Goal: Download file/media

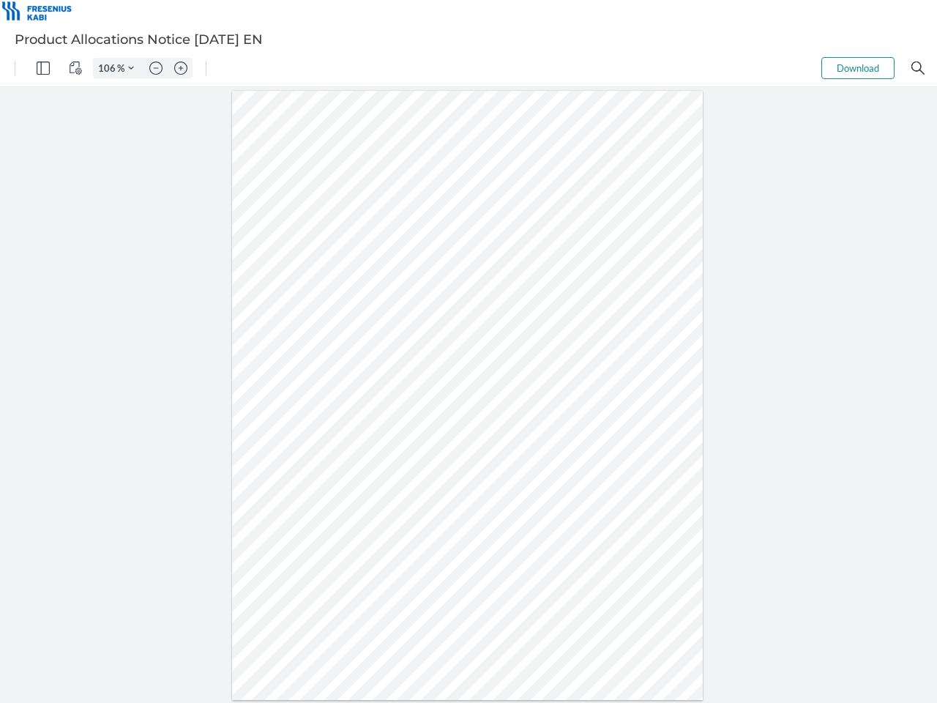
click at [43, 68] on img "Panel" at bounding box center [43, 67] width 13 height 13
click at [75, 68] on img "View Controls" at bounding box center [75, 67] width 13 height 13
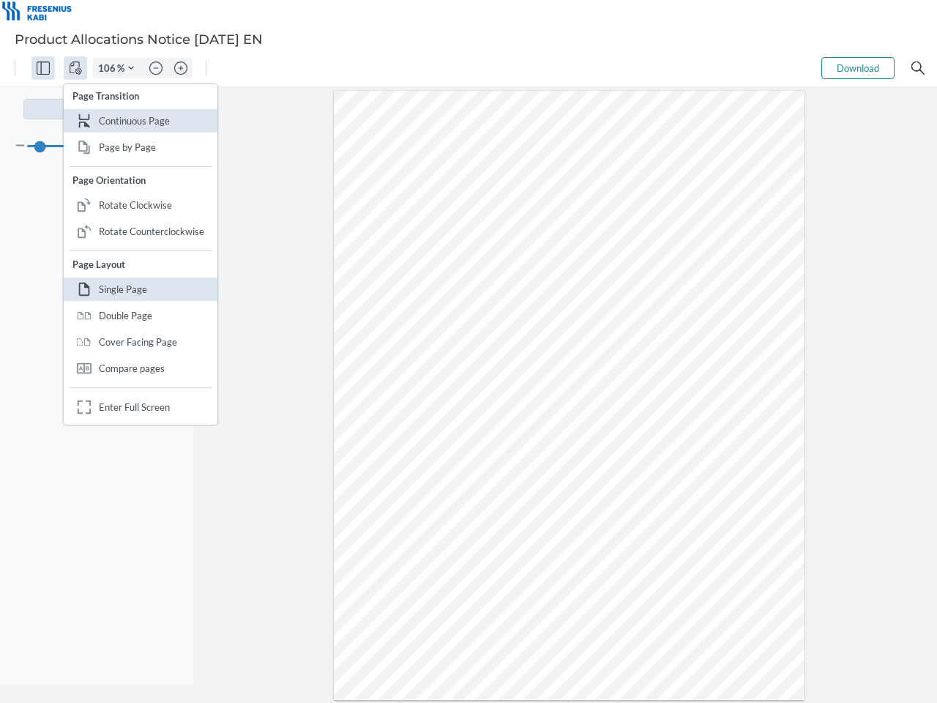
click at [109, 68] on input "106" at bounding box center [105, 67] width 23 height 13
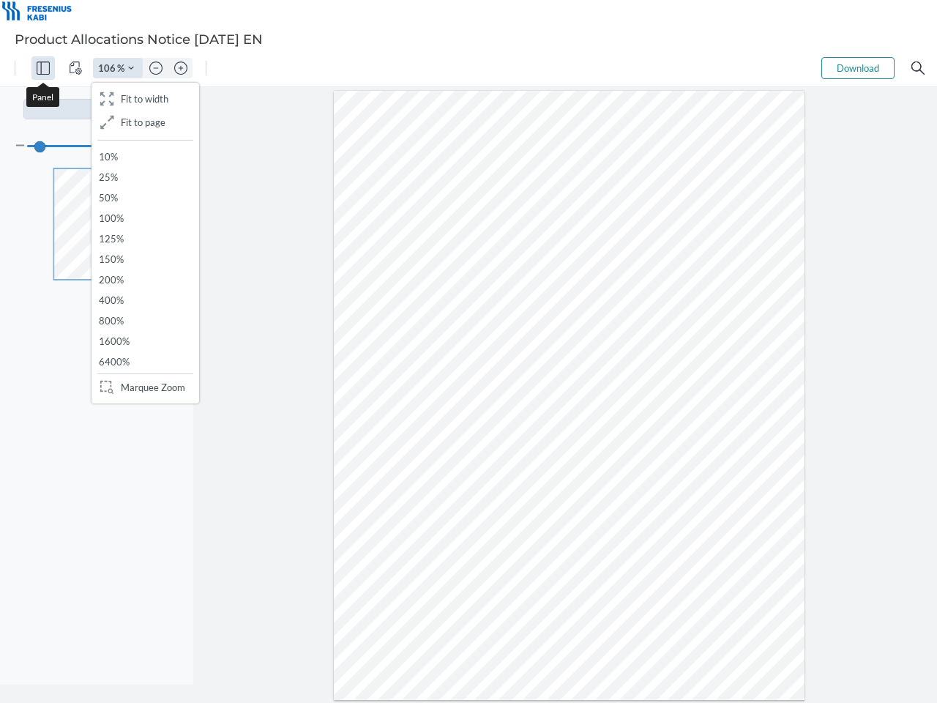
click at [131, 68] on img "Zoom Controls" at bounding box center [131, 68] width 6 height 6
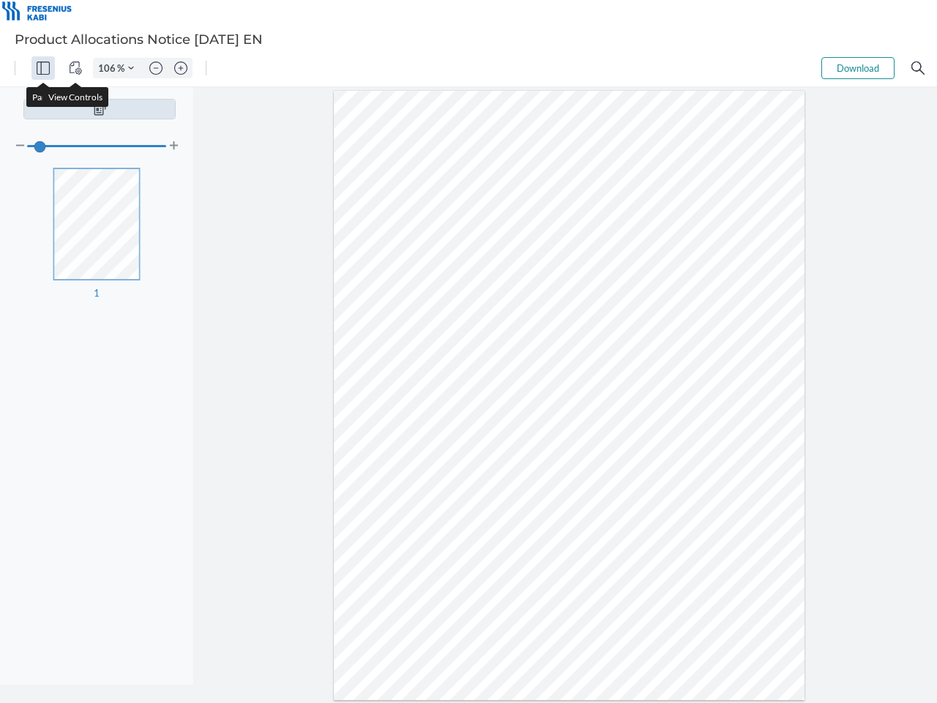
click at [156, 68] on img "Zoom out" at bounding box center [155, 67] width 13 height 13
click at [181, 68] on img "Zoom in" at bounding box center [180, 67] width 13 height 13
type input "106"
click at [858, 68] on button "Download" at bounding box center [857, 68] width 73 height 22
click at [918, 68] on img "Search" at bounding box center [917, 67] width 13 height 13
